Goal: Task Accomplishment & Management: Manage account settings

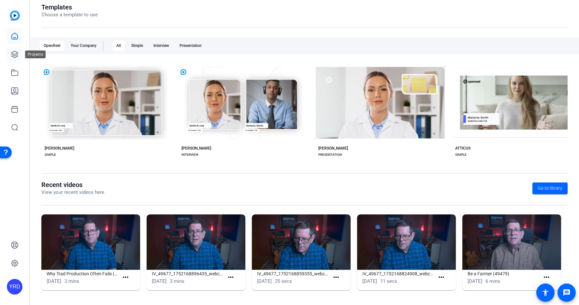
click at [14, 50] on link at bounding box center [15, 55] width 16 height 16
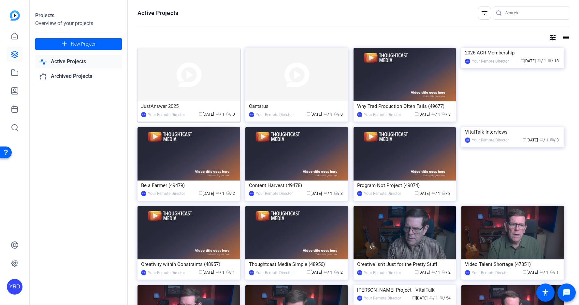
click at [175, 78] on img at bounding box center [188, 74] width 103 height 53
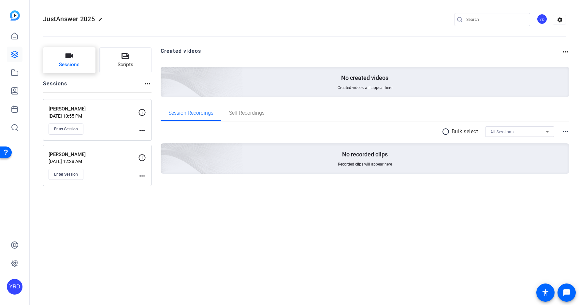
click at [74, 61] on span "Sessions" at bounding box center [69, 64] width 21 height 7
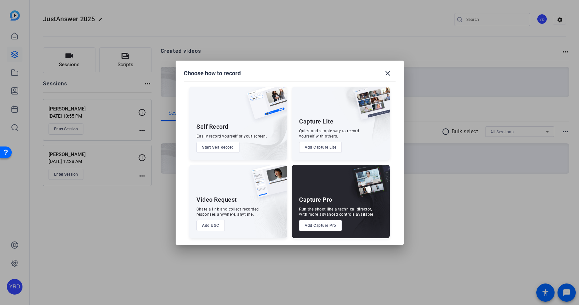
click at [311, 222] on button "Add Capture Pro" at bounding box center [320, 225] width 43 height 11
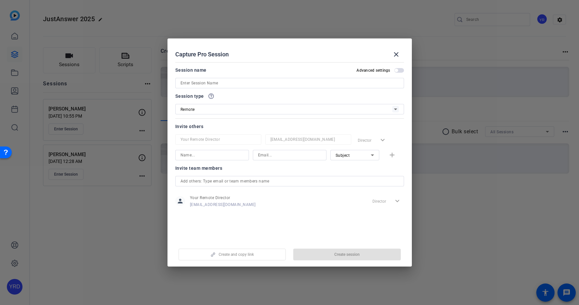
click at [246, 85] on input at bounding box center [289, 83] width 218 height 8
type input "[PERSON_NAME]"
click at [355, 257] on span "Create session" at bounding box center [346, 254] width 25 height 5
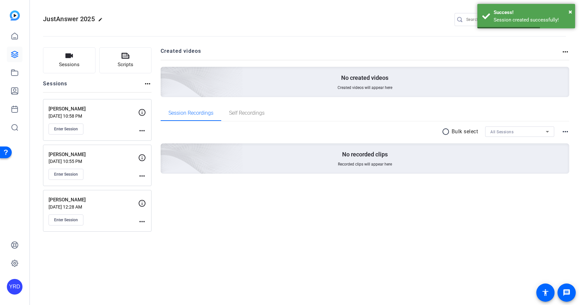
click at [140, 133] on mat-icon "more_horiz" at bounding box center [142, 131] width 8 height 8
click at [150, 140] on span "Edit Session" at bounding box center [158, 140] width 30 height 8
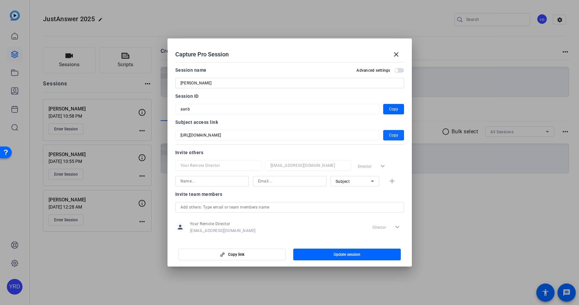
click at [399, 135] on span "button" at bounding box center [393, 135] width 21 height 16
